Goal: Task Accomplishment & Management: Manage account settings

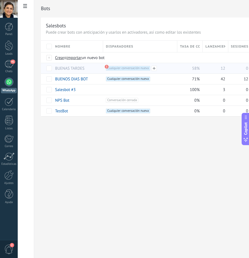
click at [120, 69] on span "Cualquier conversación nueva +0" at bounding box center [128, 68] width 44 height 5
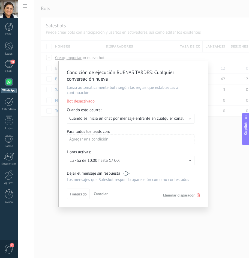
click at [120, 159] on p "Lu - Sá de 10:00 hasta 17:00;" at bounding box center [118, 160] width 96 height 5
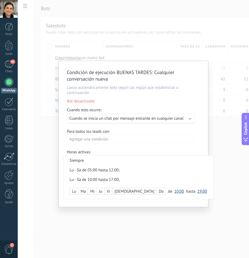
click at [199, 194] on div at bounding box center [134, 134] width 150 height 146
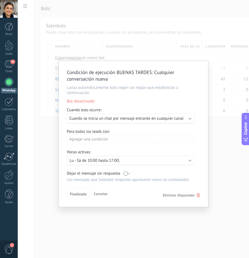
click at [159, 160] on p "Lu - Sá de 10:00 hasta 17:00;" at bounding box center [118, 160] width 96 height 5
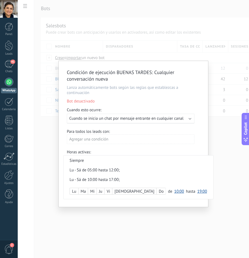
click at [200, 193] on div at bounding box center [134, 134] width 150 height 146
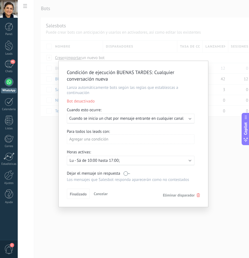
click at [199, 194] on icon at bounding box center [198, 195] width 3 height 4
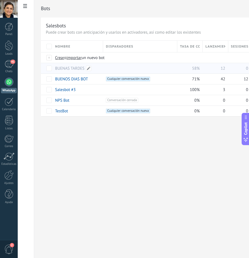
click at [84, 70] on link "BUENAS TARDES" at bounding box center [69, 68] width 29 height 5
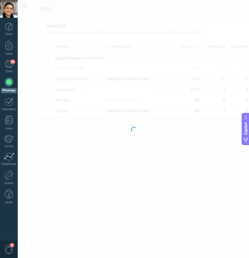
type input "**********"
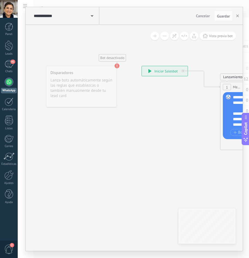
click at [116, 67] on use at bounding box center [117, 65] width 5 height 5
click at [103, 73] on div "Disparadores Lanza bots automáticamente según las reglas que establezcas o tamb…" at bounding box center [81, 86] width 70 height 41
click at [14, 82] on link "WhatsApp" at bounding box center [9, 86] width 18 height 16
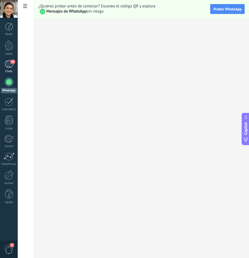
click at [11, 64] on div "41" at bounding box center [9, 64] width 9 height 8
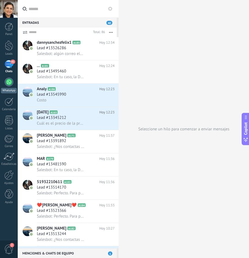
click at [8, 82] on div at bounding box center [9, 82] width 9 height 9
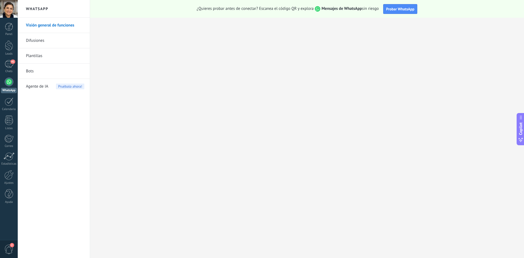
click at [44, 68] on link "Bots" at bounding box center [55, 71] width 58 height 15
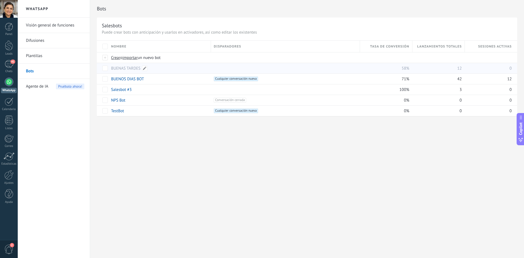
click at [171, 67] on div "BUENAS TARDES" at bounding box center [158, 68] width 100 height 10
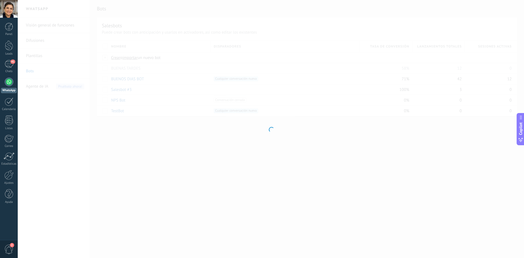
type input "**********"
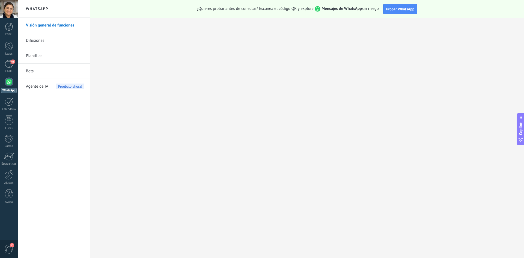
click at [34, 70] on link "Bots" at bounding box center [55, 71] width 58 height 15
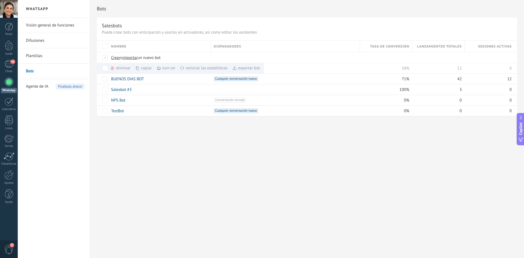
click at [192, 127] on div "Bots Salesbots Puede crear bots con anticipación y usarlos en activadores, así …" at bounding box center [307, 64] width 434 height 128
click at [120, 68] on link "BUENAS TARDES" at bounding box center [125, 68] width 29 height 5
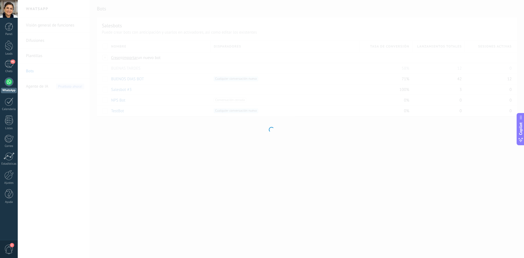
type input "**********"
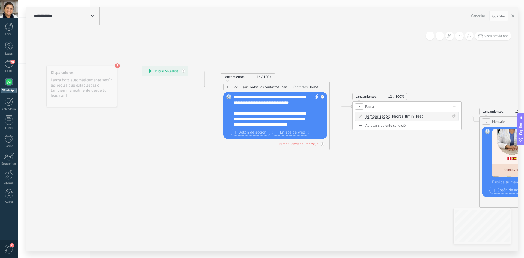
click at [106, 79] on div "Disparadores Lanza bots automáticamente según las reglas que establezcas o tamb…" at bounding box center [81, 86] width 70 height 41
click at [117, 66] on use at bounding box center [117, 65] width 5 height 5
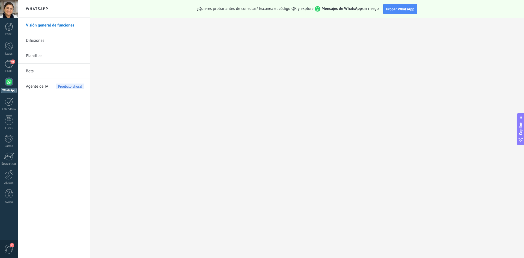
click at [46, 72] on link "Bots" at bounding box center [55, 71] width 58 height 15
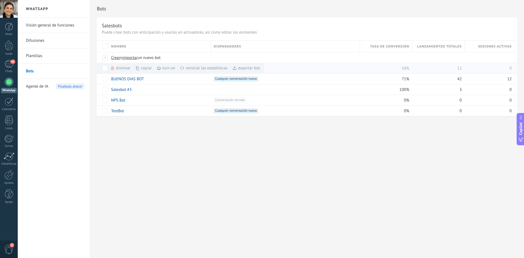
click at [168, 69] on div "turn on màs" at bounding box center [175, 68] width 37 height 11
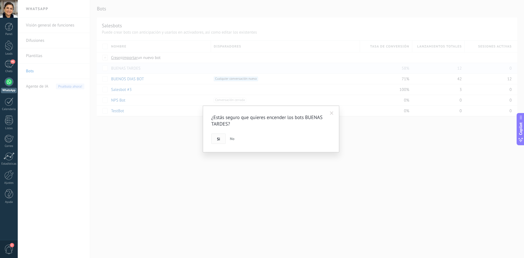
click at [219, 139] on span "Si" at bounding box center [218, 139] width 3 height 4
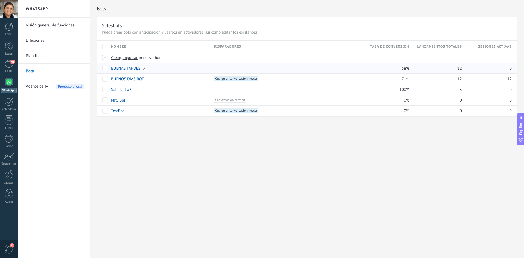
click at [135, 69] on link "BUENAS TARDES" at bounding box center [125, 68] width 29 height 5
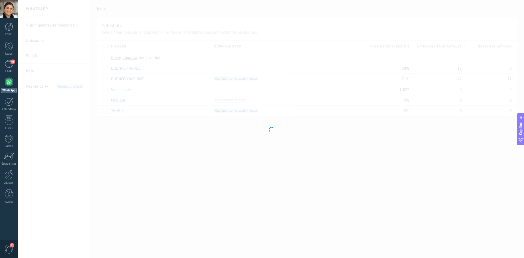
type input "**********"
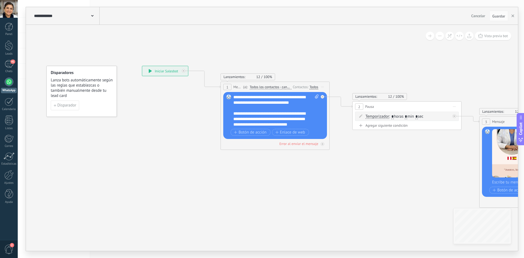
click at [72, 97] on span "Lanza bots automáticamente según las reglas que establezcas o también manualmen…" at bounding box center [82, 88] width 62 height 21
click at [74, 105] on span "Disparador" at bounding box center [66, 105] width 19 height 4
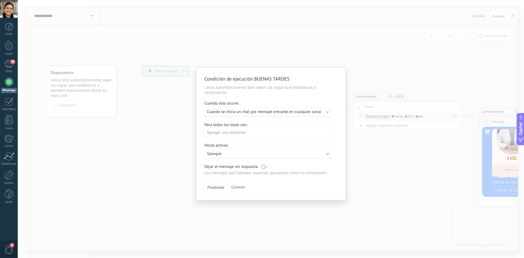
click at [244, 156] on p "Siempre" at bounding box center [255, 153] width 96 height 5
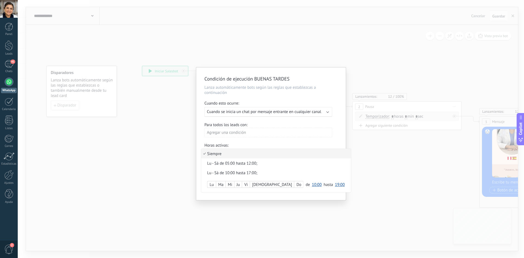
drag, startPoint x: 326, startPoint y: 184, endPoint x: 284, endPoint y: 164, distance: 46.2
click at [249, 164] on div "Siempre Lu - Sá de 05:00 hasta 12:00; Lu - Sá de 10:00 hasta 17:00; Lu Ma Mi Ju…" at bounding box center [276, 171] width 150 height 44
click at [249, 164] on div "Lu - Sá de 05:00 hasta 12:00;" at bounding box center [266, 163] width 119 height 5
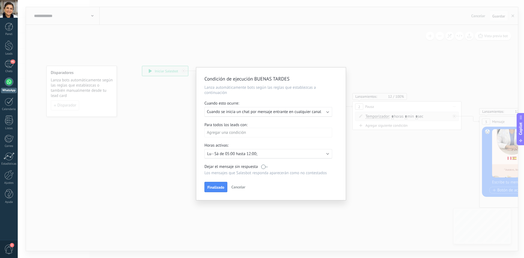
click at [248, 155] on p "Lu - Sá de 05:00 hasta 12:00;" at bounding box center [255, 153] width 96 height 5
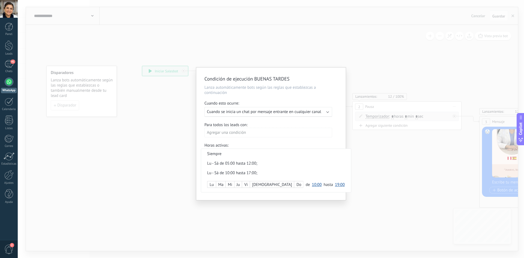
click at [238, 173] on div "Lu - Sá de 10:00 hasta 17:00;" at bounding box center [266, 172] width 119 height 5
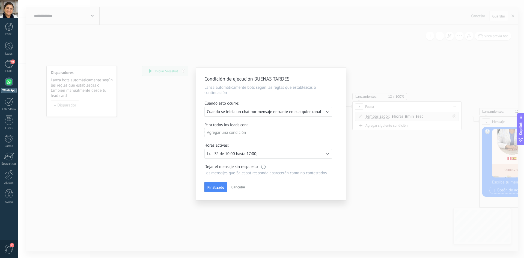
click at [246, 153] on p "Lu - Sá de 10:00 hasta 17:00;" at bounding box center [255, 153] width 96 height 5
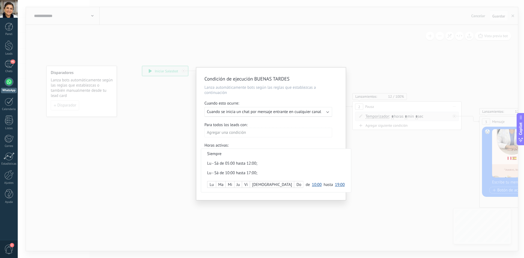
click at [214, 183] on div "Lu" at bounding box center [212, 185] width 8 height 8
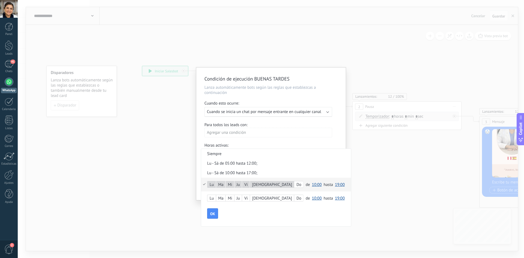
click at [249, 185] on span "10:00" at bounding box center [317, 184] width 10 height 5
click at [249, 189] on span "12:00" at bounding box center [317, 190] width 15 height 5
click at [249, 185] on span "12:00" at bounding box center [317, 184] width 10 height 5
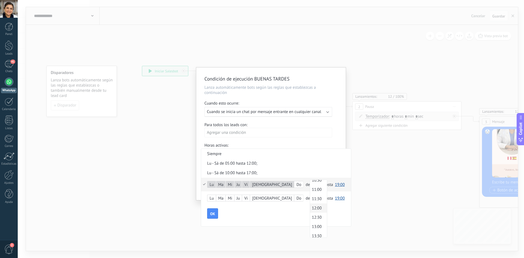
click at [249, 183] on span "19:00" at bounding box center [340, 184] width 10 height 5
click at [249, 199] on span "17:00" at bounding box center [340, 198] width 15 height 5
click at [214, 212] on span "OK" at bounding box center [212, 214] width 5 height 4
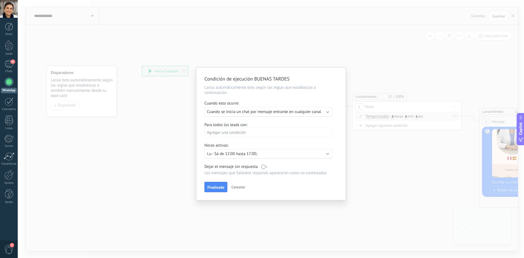
click at [227, 131] on div "Agregar una condición" at bounding box center [269, 133] width 128 height 10
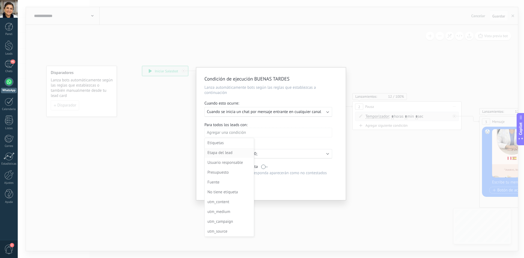
click at [235, 153] on div "Etapa del lead" at bounding box center [229, 153] width 43 height 8
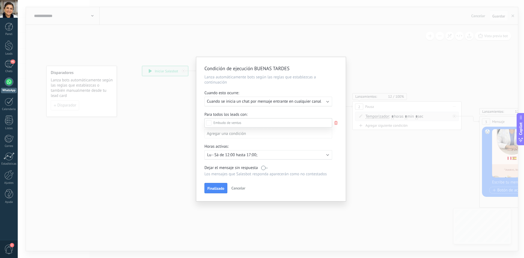
click at [0, 0] on div "Incoming leads" at bounding box center [0, 0] width 0 height 0
click at [215, 187] on div "Incoming leads contactado espera de pago Cita completada – ganado Cita cancelad…" at bounding box center [269, 187] width 128 height 139
click at [217, 189] on span "Finalizado" at bounding box center [216, 190] width 17 height 4
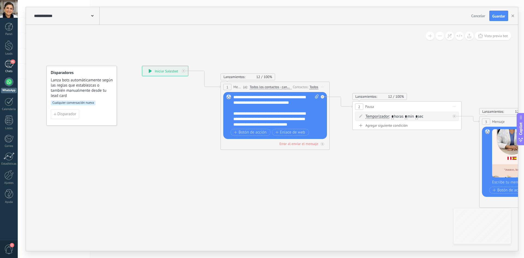
click at [8, 66] on div "41" at bounding box center [9, 64] width 9 height 8
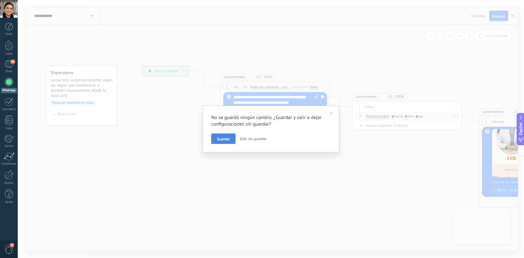
click at [224, 141] on span "Guardar" at bounding box center [223, 139] width 13 height 4
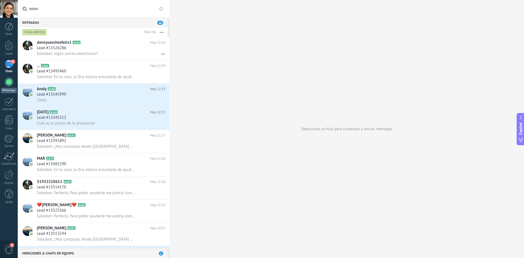
click at [11, 83] on div at bounding box center [9, 82] width 9 height 9
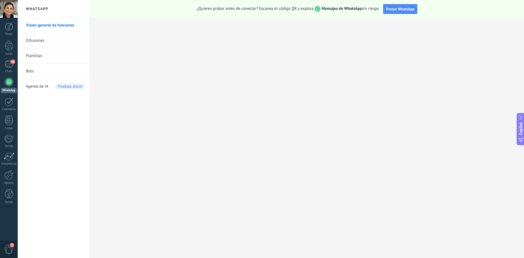
click at [31, 71] on link "Bots" at bounding box center [55, 71] width 58 height 15
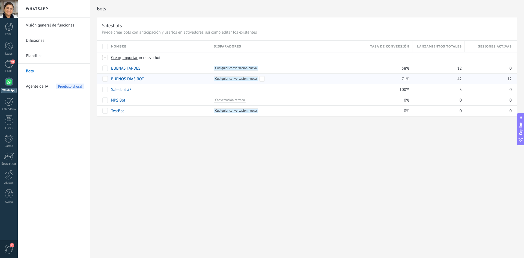
click at [227, 80] on span "Cualquier conversación nueva +0" at bounding box center [236, 78] width 44 height 5
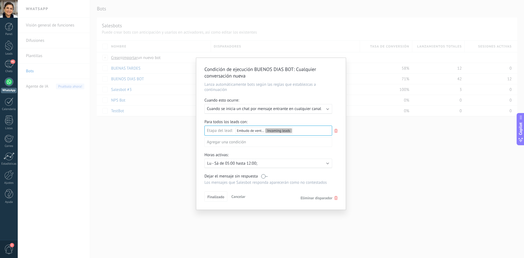
click at [172, 142] on div "Condición de ejecución BUENOS DIAS BOT : Cualquier conversación nueva Lanza aut…" at bounding box center [271, 129] width 507 height 258
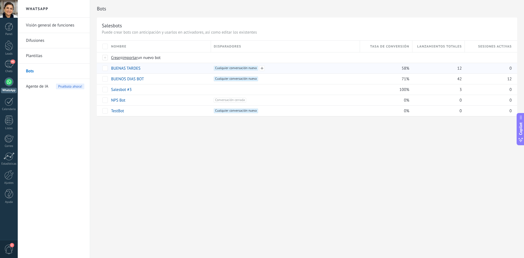
click at [217, 70] on span "Cualquier conversación nueva +0" at bounding box center [236, 68] width 44 height 5
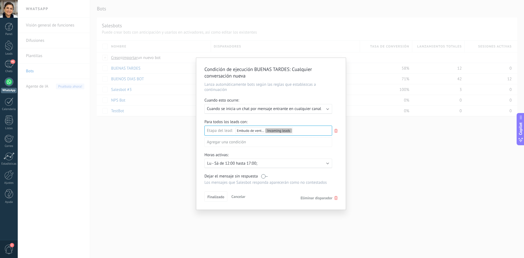
click at [180, 166] on div "Condición de ejecución BUENAS TARDES : Cualquier conversación nueva Lanza autom…" at bounding box center [271, 129] width 507 height 258
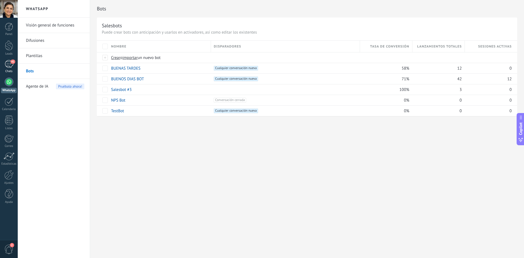
click at [11, 66] on div "41" at bounding box center [9, 64] width 9 height 8
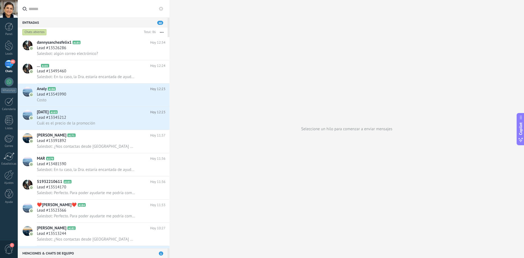
click at [161, 10] on icon at bounding box center [161, 9] width 4 height 4
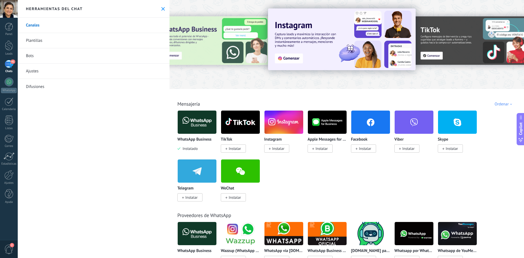
click at [11, 63] on span "41" at bounding box center [12, 62] width 5 height 4
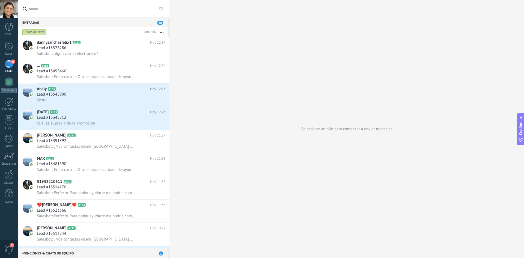
click at [163, 32] on icon "button" at bounding box center [162, 32] width 4 height 1
click at [206, 66] on div "Seleccione un hilo para comenzar a enviar mensajes" at bounding box center [347, 129] width 355 height 258
click at [8, 48] on div at bounding box center [9, 45] width 8 height 10
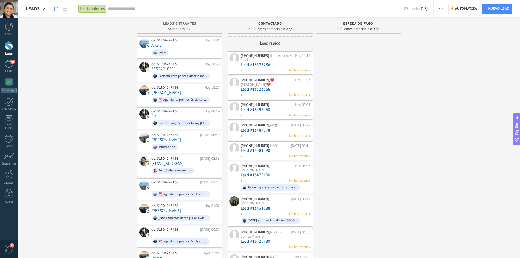
click at [249, 64] on link "Lead #13526286" at bounding box center [276, 65] width 70 height 5
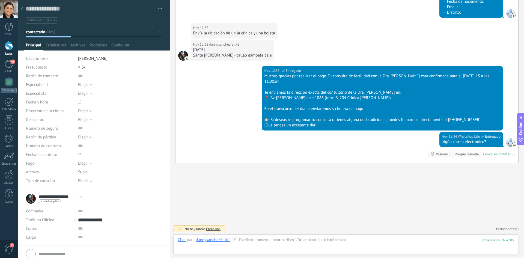
scroll to position [487, 0]
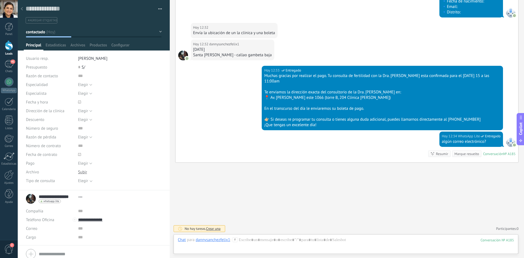
click at [67, 33] on button "contactado" at bounding box center [94, 32] width 136 height 10
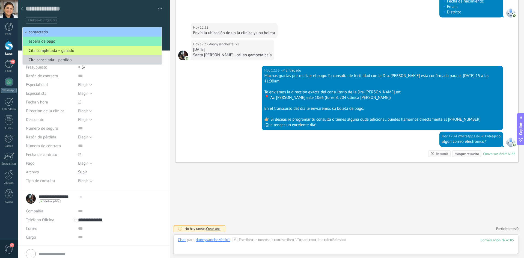
click at [69, 53] on li "Cita completada – ganado" at bounding box center [92, 50] width 139 height 9
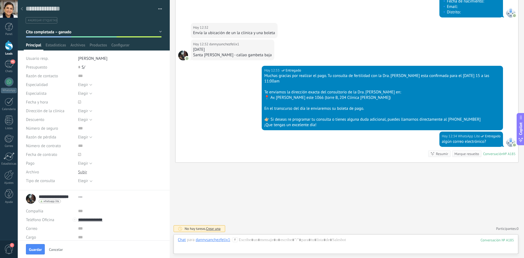
click at [83, 68] on span "S/" at bounding box center [84, 67] width 4 height 5
type input "***"
click at [83, 165] on span "Elegir" at bounding box center [83, 163] width 10 height 5
click at [94, 181] on span "Anticipo" at bounding box center [114, 181] width 85 height 5
click at [88, 181] on div "Elegir" at bounding box center [83, 181] width 10 height 4
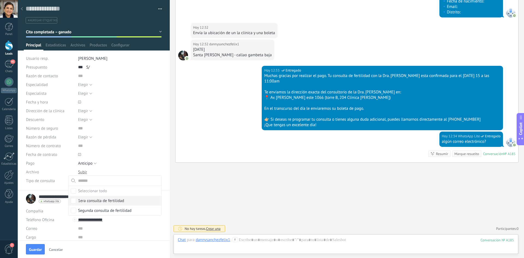
click at [89, 198] on label "1era consulta de fertilidad" at bounding box center [115, 201] width 93 height 10
click at [113, 129] on input "text" at bounding box center [119, 128] width 82 height 9
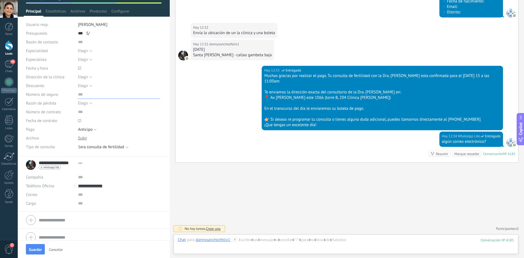
scroll to position [40, 0]
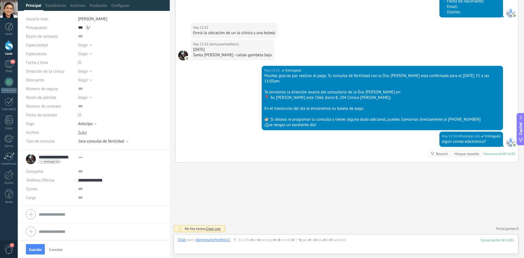
click at [50, 213] on form "Compañía Teléfono Oficina Ofic. directo Celular Fax Casa Otro Teléfono Oficina …" at bounding box center [94, 215] width 136 height 14
click at [55, 179] on input "text" at bounding box center [100, 176] width 123 height 9
paste input "**********"
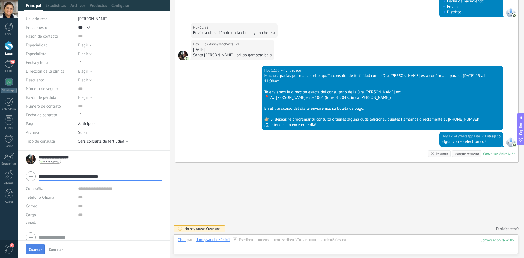
type input "**********"
click at [36, 251] on span "Guardar" at bounding box center [35, 250] width 13 height 4
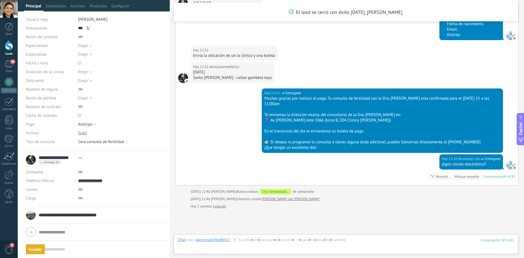
scroll to position [534, 0]
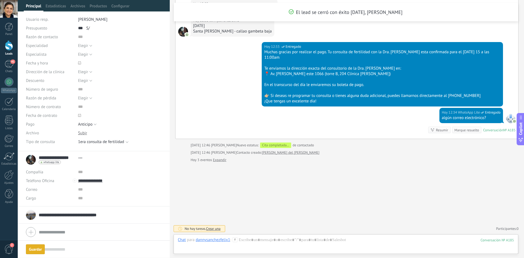
click at [82, 63] on div at bounding box center [80, 62] width 6 height 11
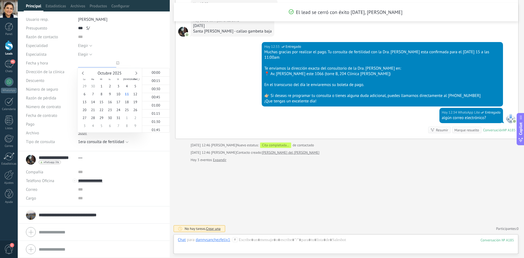
scroll to position [386, 0]
type input "**********"
click at [125, 93] on span "11" at bounding box center [127, 94] width 8 height 8
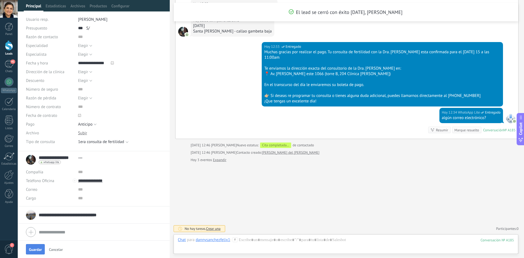
click at [34, 251] on span "Guardar" at bounding box center [35, 250] width 13 height 4
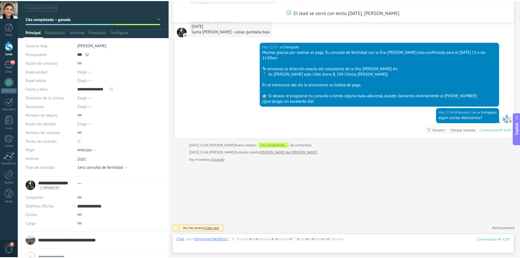
scroll to position [12, 0]
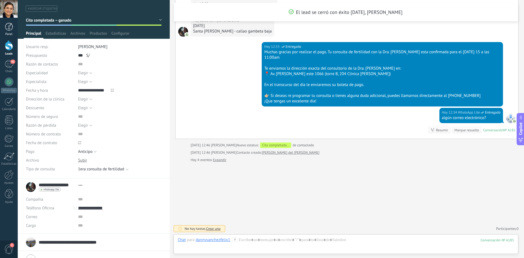
click at [15, 29] on link "Panel" at bounding box center [9, 29] width 18 height 13
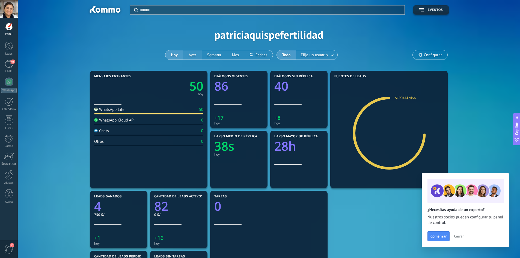
click at [195, 55] on button "Ayer" at bounding box center [192, 54] width 19 height 9
click at [215, 55] on button "Semana" at bounding box center [214, 54] width 25 height 9
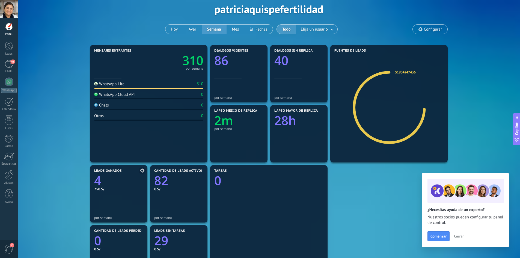
scroll to position [27, 0]
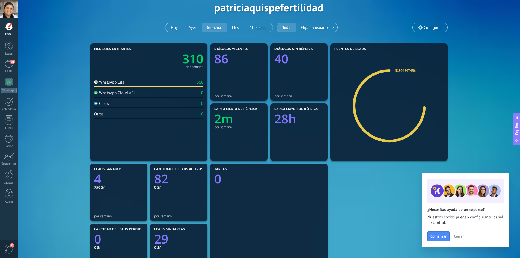
drag, startPoint x: 8, startPoint y: 50, endPoint x: 45, endPoint y: 53, distance: 36.7
click at [8, 50] on div at bounding box center [9, 45] width 8 height 10
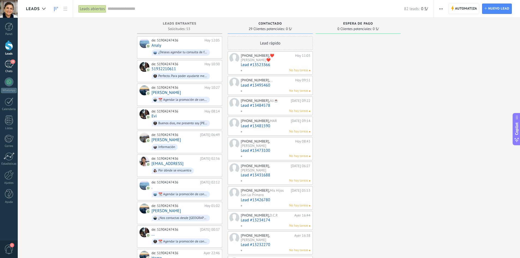
click at [12, 68] on link "35 Chats" at bounding box center [9, 66] width 18 height 13
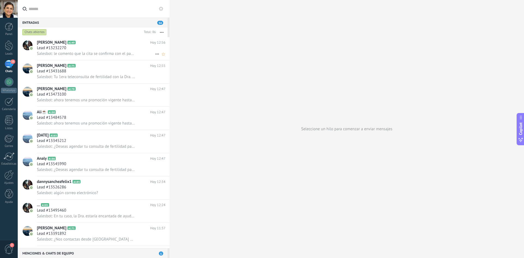
click at [87, 53] on span "Salesbot: le comento que la cita se confirma con el pago de la misma, he pre-ag…" at bounding box center [86, 53] width 99 height 5
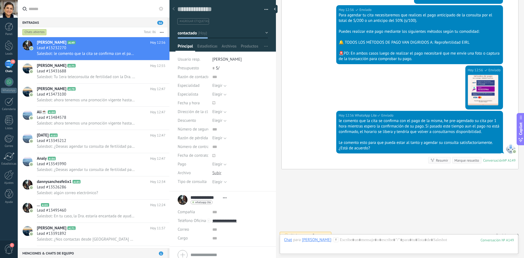
scroll to position [444, 0]
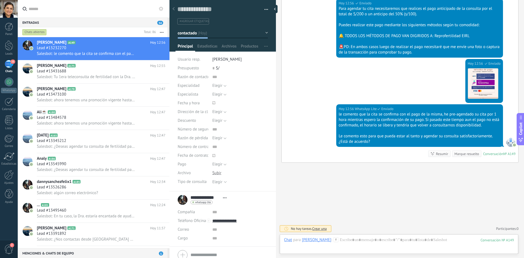
drag, startPoint x: 225, startPoint y: 34, endPoint x: 229, endPoint y: 33, distance: 3.6
click at [227, 34] on button "contactado" at bounding box center [223, 33] width 90 height 10
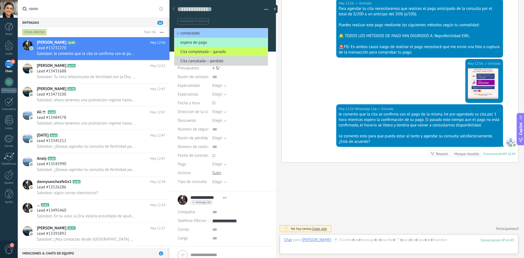
click at [224, 43] on span "espera de pago" at bounding box center [220, 42] width 92 height 5
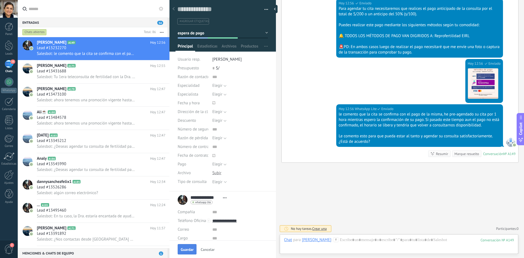
click at [181, 248] on span "Guardar" at bounding box center [187, 250] width 13 height 4
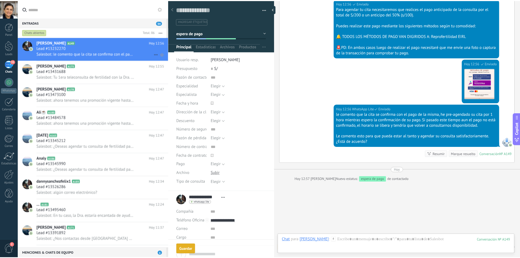
scroll to position [463, 0]
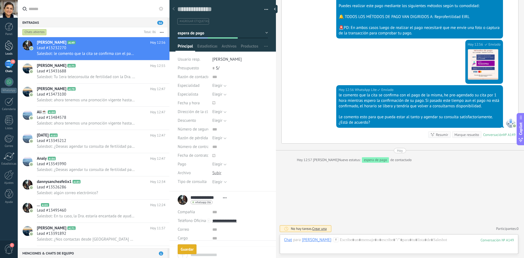
click at [11, 43] on div at bounding box center [9, 45] width 8 height 10
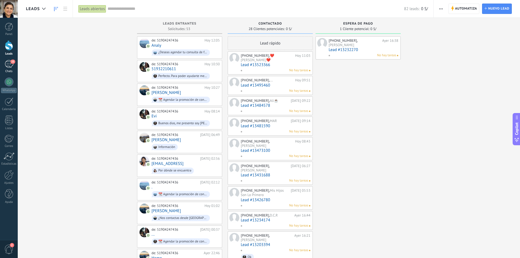
click at [8, 60] on div "35" at bounding box center [9, 64] width 9 height 8
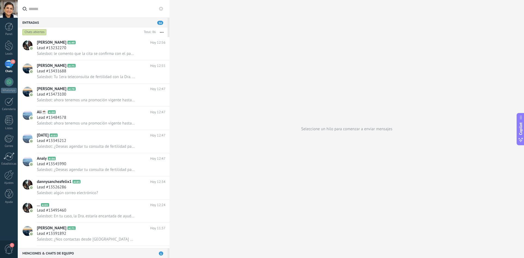
click at [26, 30] on div "Chats abiertos" at bounding box center [34, 32] width 24 height 7
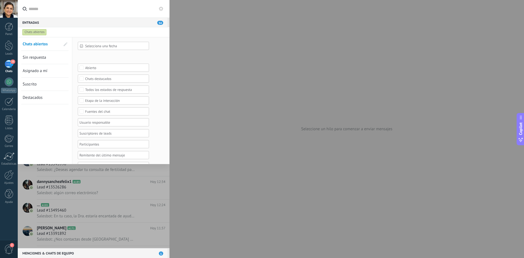
click at [4, 217] on div "Panel Leads 35 Chats WhatsApp Clientes" at bounding box center [17, 129] width 35 height 223
click at [218, 174] on div at bounding box center [262, 129] width 524 height 258
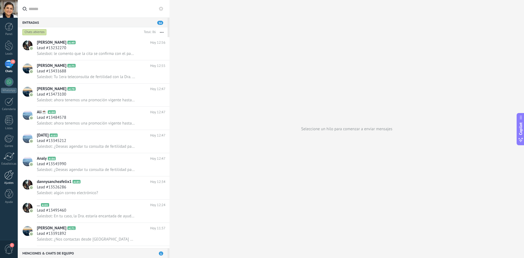
click at [10, 175] on div at bounding box center [8, 175] width 9 height 10
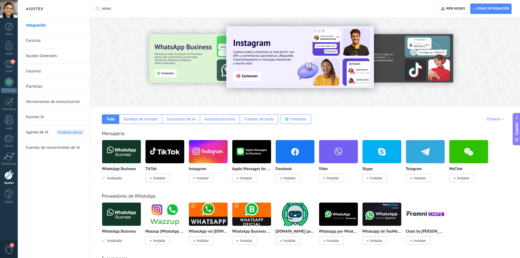
click at [39, 55] on link "Ajustes Generales" at bounding box center [55, 55] width 58 height 15
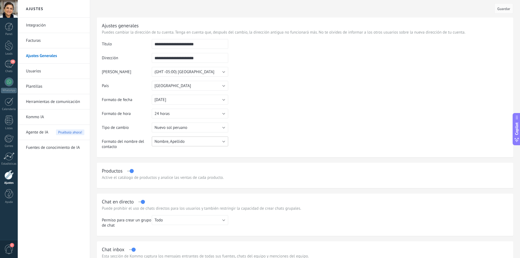
click at [196, 139] on button "Nombre, Apellido" at bounding box center [190, 142] width 76 height 10
click at [239, 132] on table "**********" at bounding box center [305, 96] width 407 height 114
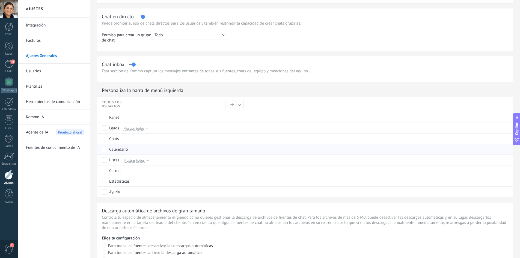
scroll to position [191, 0]
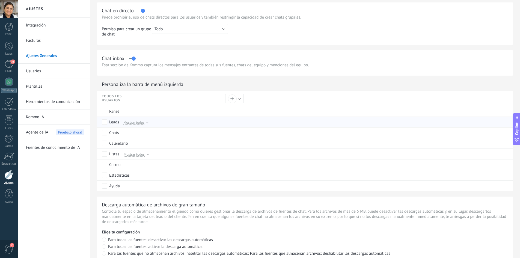
click at [149, 123] on div "Leads Mostrar todos" at bounding box center [160, 122] width 117 height 10
click at [142, 129] on div "Chats" at bounding box center [160, 133] width 117 height 10
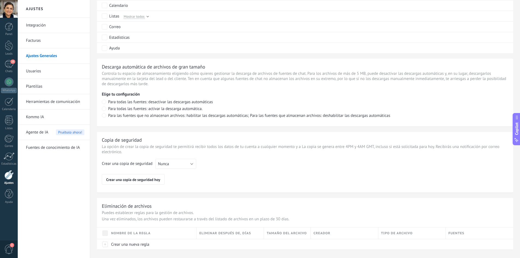
scroll to position [338, 0]
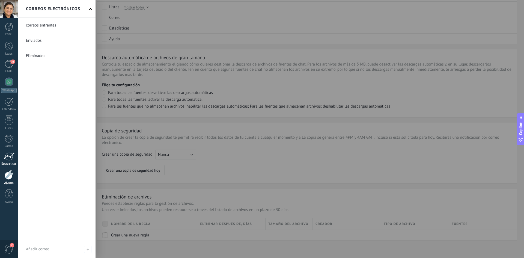
click at [10, 153] on div at bounding box center [9, 156] width 11 height 8
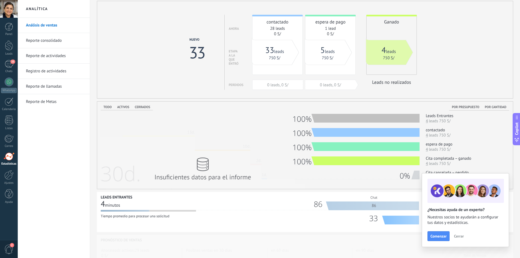
scroll to position [90, 0]
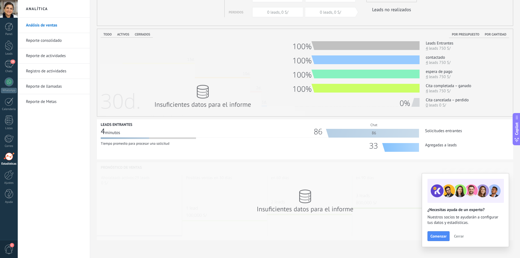
click at [249, 236] on span "Cerrar" at bounding box center [459, 236] width 10 height 4
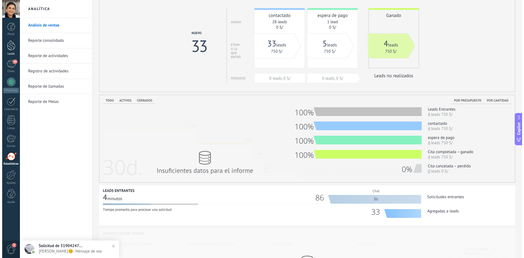
scroll to position [0, 0]
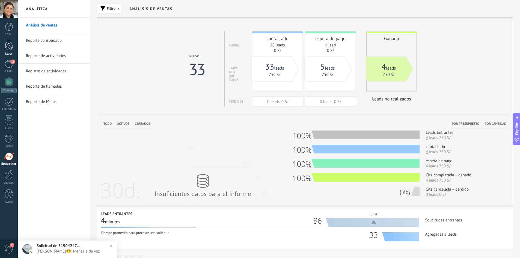
click at [8, 40] on div at bounding box center [9, 45] width 8 height 10
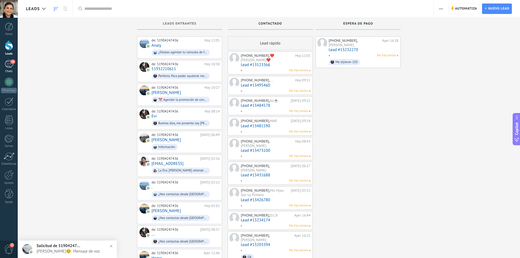
click at [11, 64] on div "16" at bounding box center [9, 64] width 9 height 8
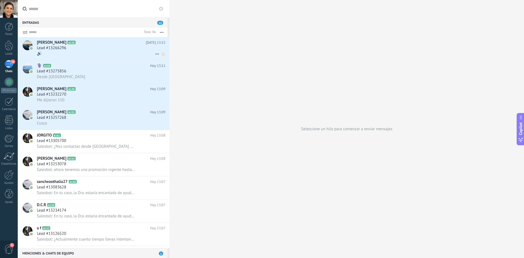
click at [117, 46] on div "Lead #13266296" at bounding box center [101, 47] width 129 height 5
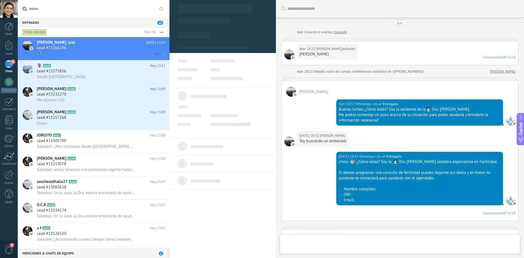
type textarea "**********"
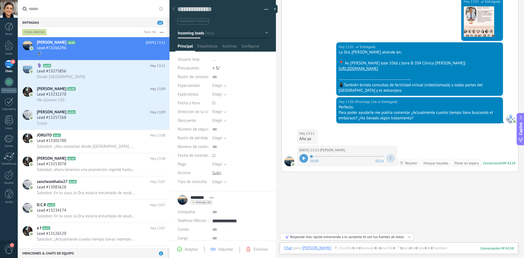
scroll to position [272, 0]
click at [249, 163] on div at bounding box center [304, 159] width 9 height 9
